Goal: Navigation & Orientation: Find specific page/section

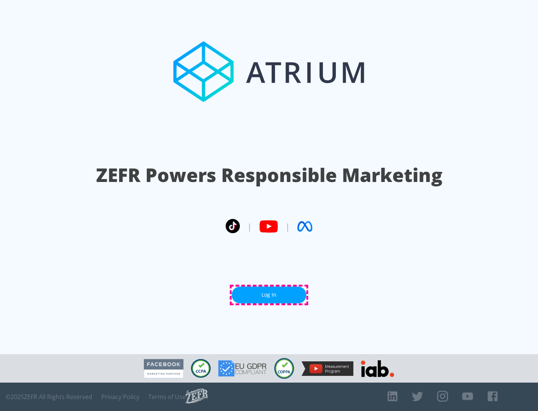
click at [269, 295] on link "Log In" at bounding box center [269, 294] width 75 height 17
